Goal: Communication & Community: Answer question/provide support

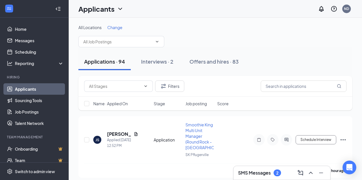
click at [256, 173] on h3 "SMS Messages" at bounding box center [254, 173] width 33 height 6
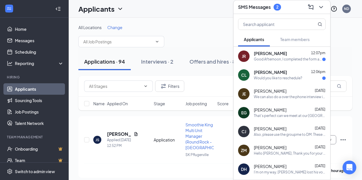
click at [291, 58] on div "Good Afternoon, I completed the form and was wondering about the virtual interv…" at bounding box center [288, 59] width 68 height 5
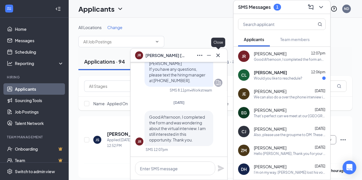
click at [218, 55] on icon "Cross" at bounding box center [217, 54] width 3 height 3
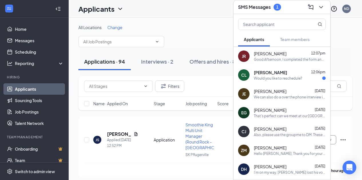
click at [280, 74] on span "[PERSON_NAME]" at bounding box center [270, 73] width 33 height 6
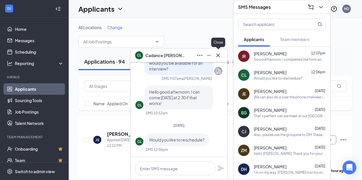
click at [218, 56] on icon "Cross" at bounding box center [217, 54] width 3 height 3
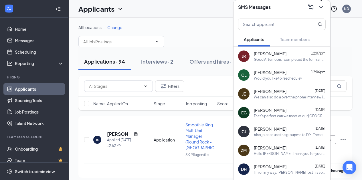
click at [321, 7] on icon "ChevronDown" at bounding box center [321, 7] width 4 height 2
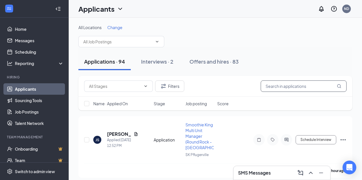
click at [305, 86] on input "text" at bounding box center [303, 86] width 86 height 11
type input "[PERSON_NAME]"
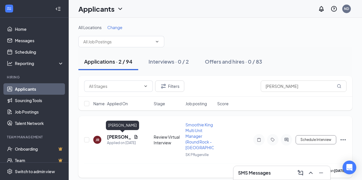
click at [114, 137] on h5 "[PERSON_NAME]" at bounding box center [119, 137] width 24 height 6
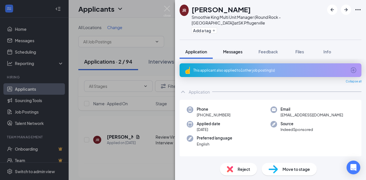
click at [238, 50] on span "Messages" at bounding box center [232, 51] width 19 height 5
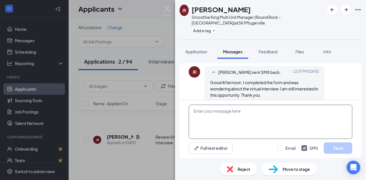
scroll to position [240, 0]
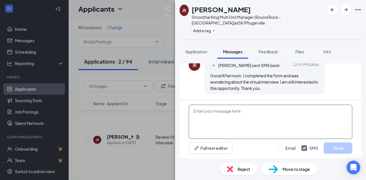
click at [255, 123] on textarea at bounding box center [271, 122] width 164 height 34
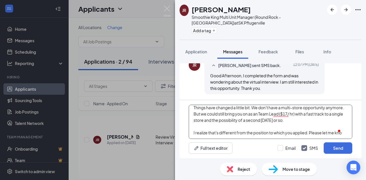
scroll to position [19, 0]
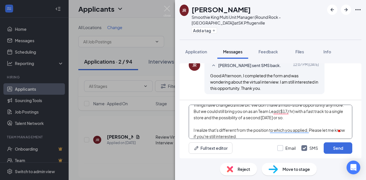
type textarea "Hi [PERSON_NAME], Things have changed a little bit. We don't have a multi-store…"
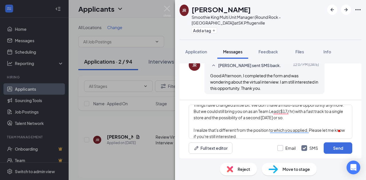
click at [280, 149] on input "Email" at bounding box center [286, 149] width 18 height 6
checkbox input "true"
click at [339, 148] on button "Send" at bounding box center [338, 148] width 29 height 11
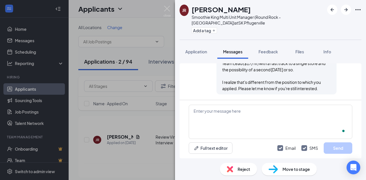
scroll to position [414, 0]
